Goal: Transaction & Acquisition: Purchase product/service

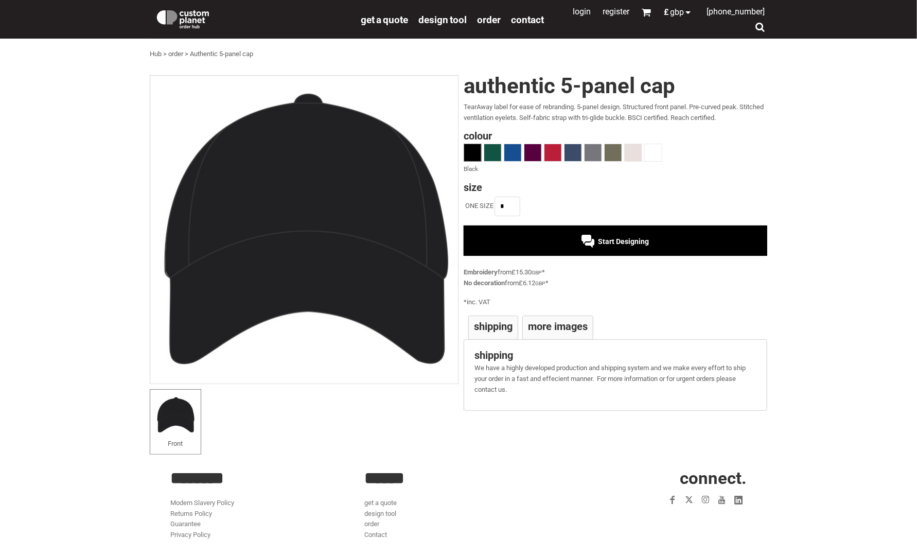
click at [155, 51] on link "Hub" at bounding box center [156, 54] width 12 height 8
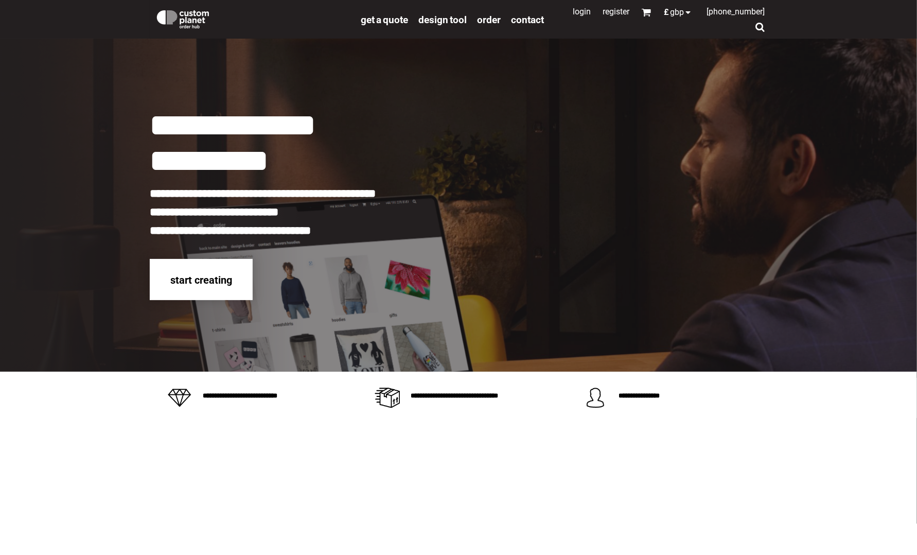
click at [208, 272] on div "start creating" at bounding box center [201, 280] width 103 height 42
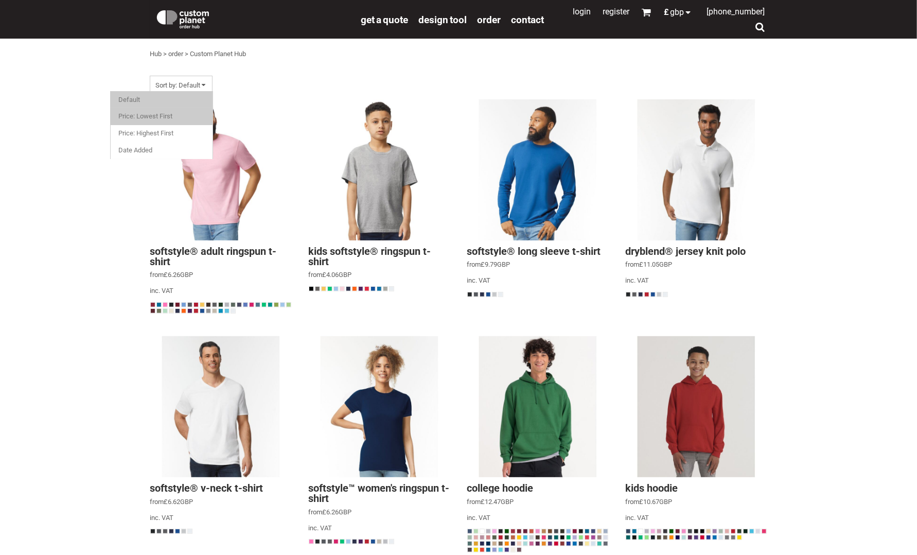
click at [186, 112] on link "Price: Lowest First" at bounding box center [162, 117] width 92 height 16
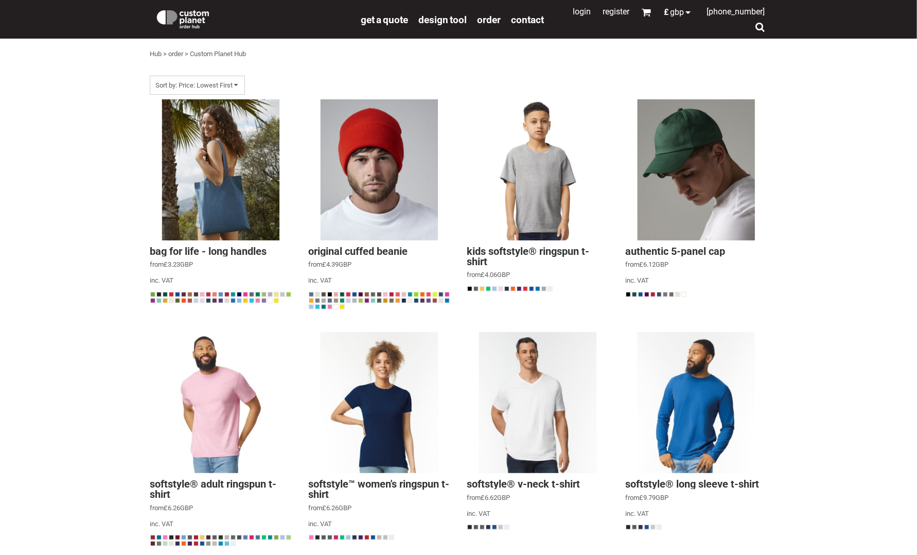
click at [510, 105] on div at bounding box center [538, 170] width 142 height 142
click at [394, 28] on div "get a quote" at bounding box center [385, 19] width 58 height 23
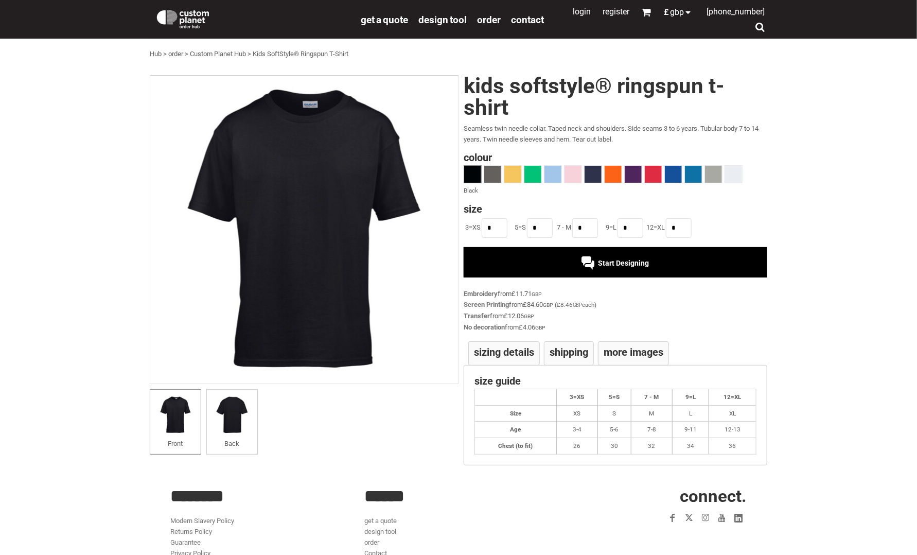
click at [198, 16] on img at bounding box center [183, 18] width 56 height 21
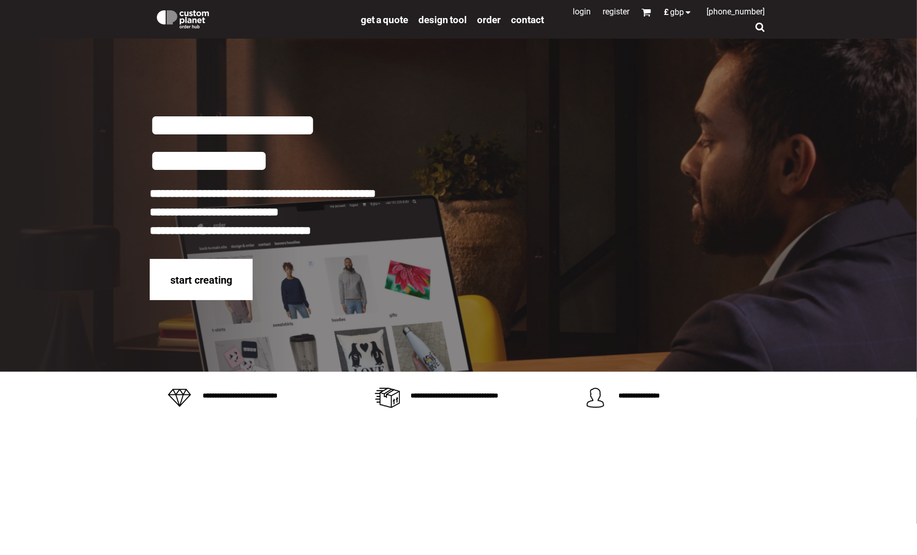
click at [195, 16] on img at bounding box center [183, 18] width 56 height 21
click at [165, 18] on img at bounding box center [183, 18] width 56 height 21
